Goal: Register for event/course

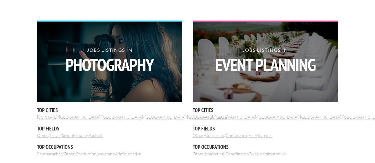
scroll to position [355, 0]
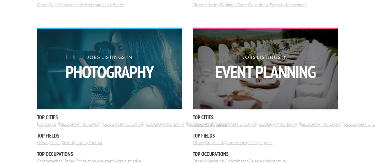
click at [136, 58] on h2 "Jobs Listings in Photography" at bounding box center [109, 68] width 145 height 26
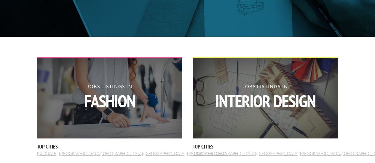
scroll to position [0, 0]
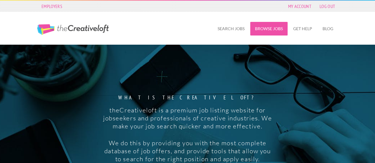
click at [266, 23] on link "Browse Jobs" at bounding box center [268, 29] width 37 height 14
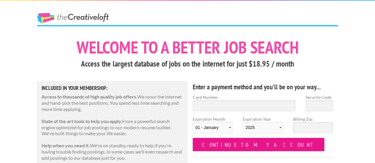
click at [240, 143] on input "Continue to my account" at bounding box center [259, 144] width 132 height 13
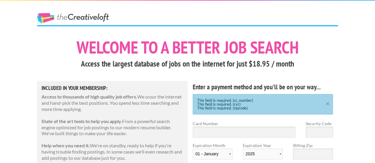
click at [327, 103] on link "×" at bounding box center [327, 103] width 7 height 4
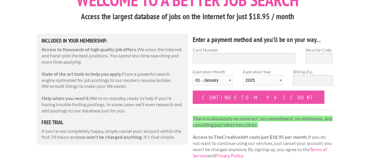
scroll to position [43, 0]
